Goal: Transaction & Acquisition: Purchase product/service

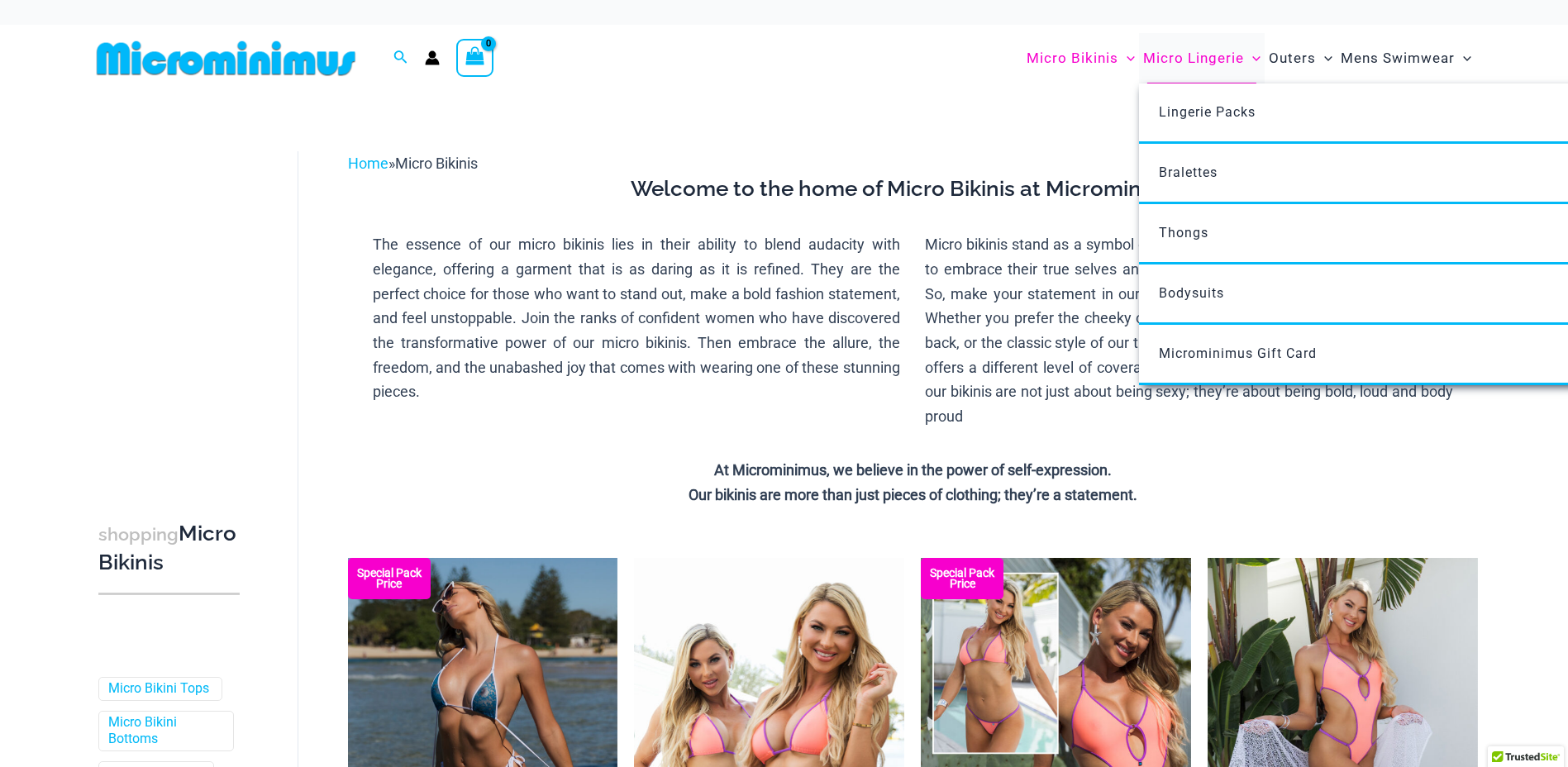
click at [1177, 57] on span "Micro Lingerie" at bounding box center [1194, 58] width 101 height 42
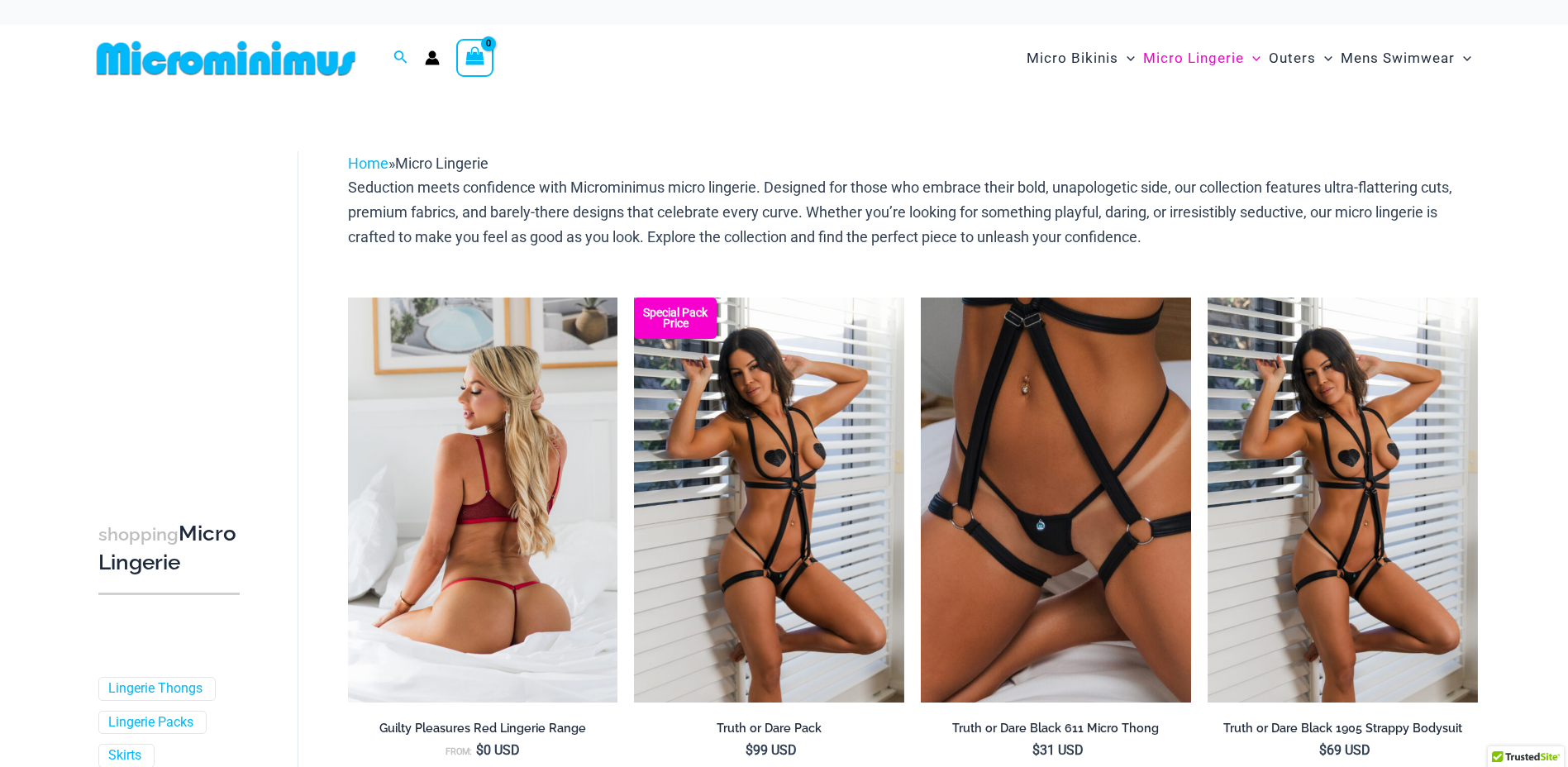
click at [506, 518] on img at bounding box center [483, 500] width 270 height 405
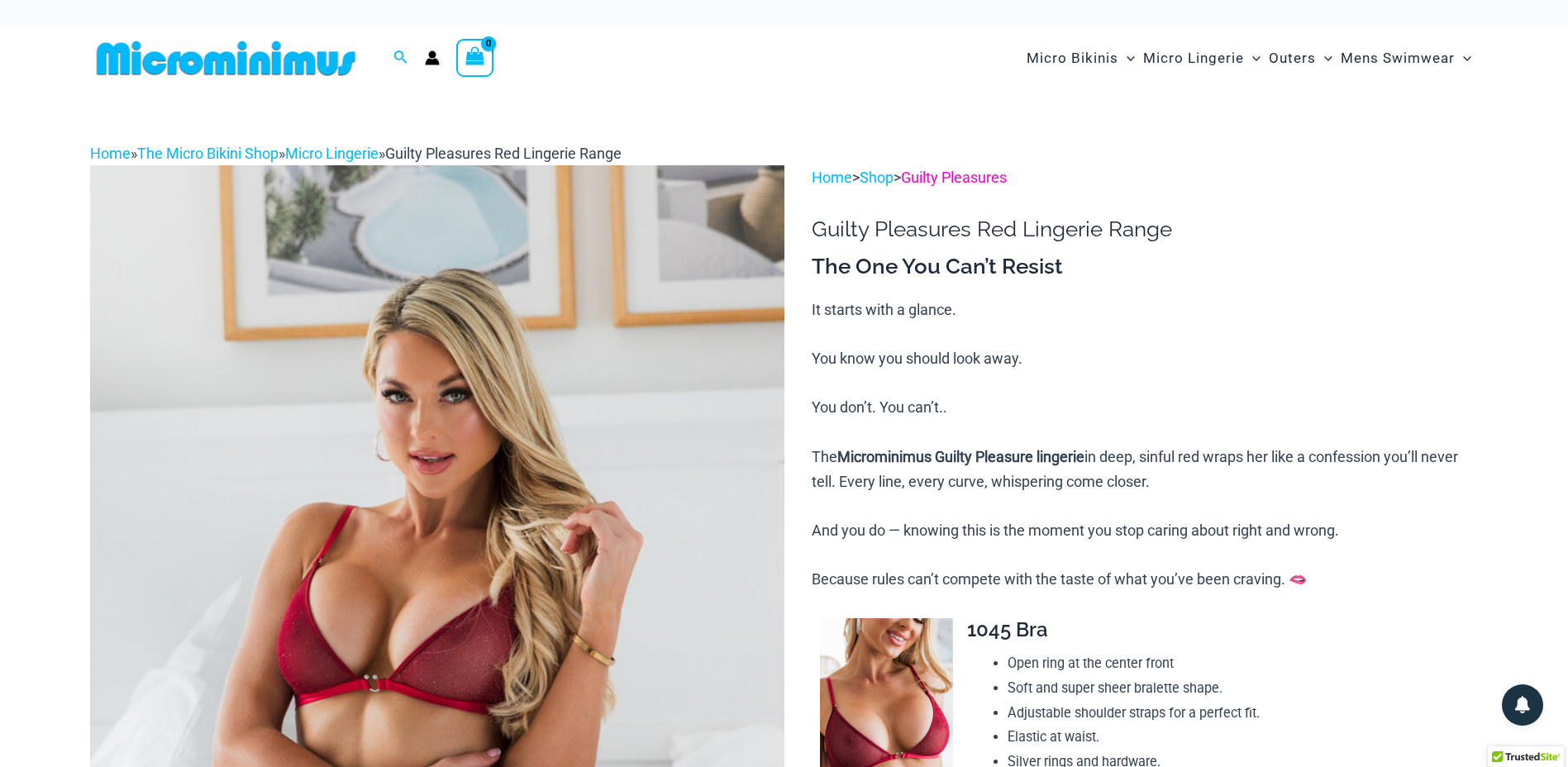
click at [966, 178] on link "Guilty Pleasures" at bounding box center [954, 178] width 106 height 18
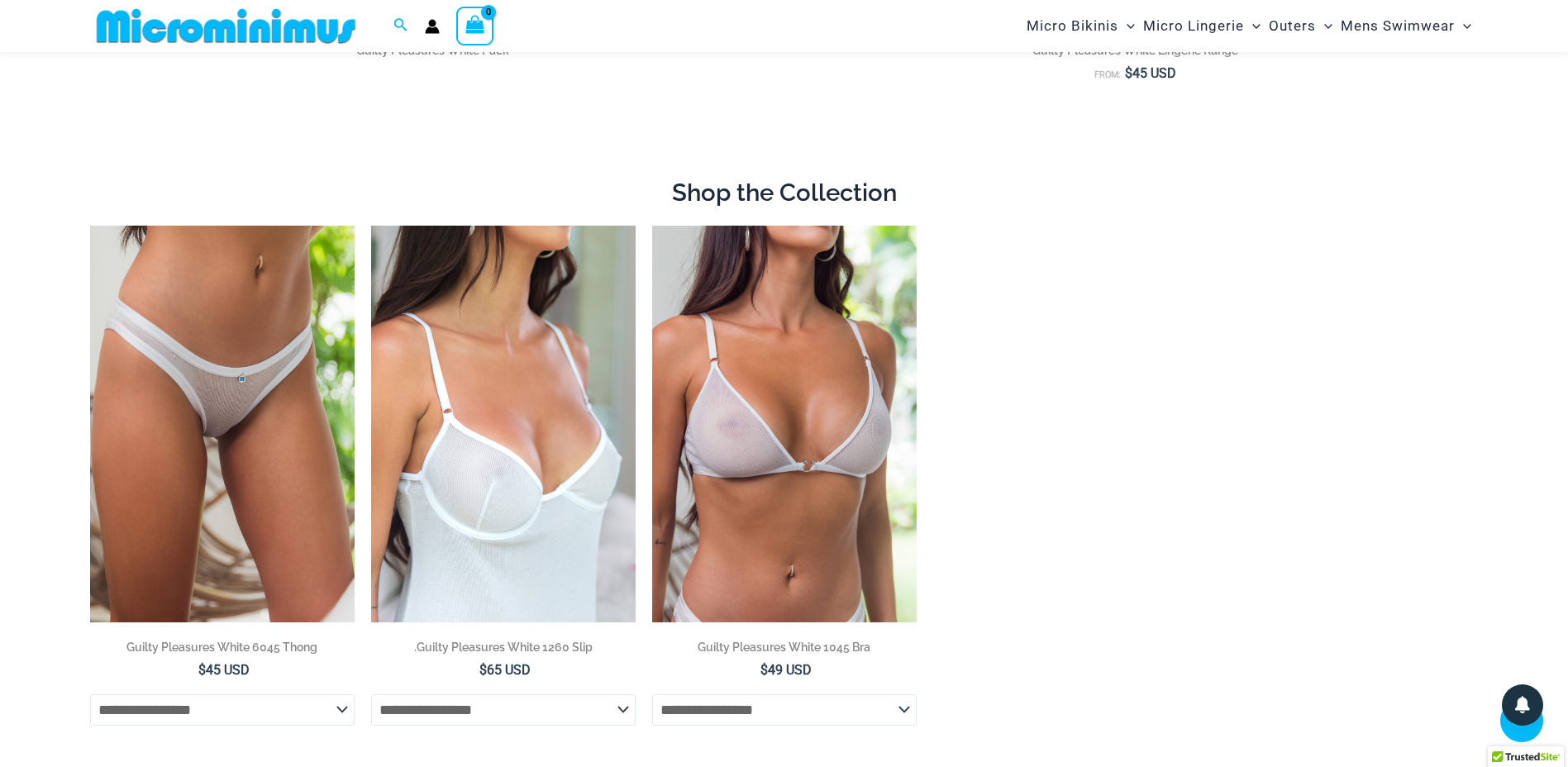
scroll to position [1473, 0]
